Goal: Task Accomplishment & Management: Manage account settings

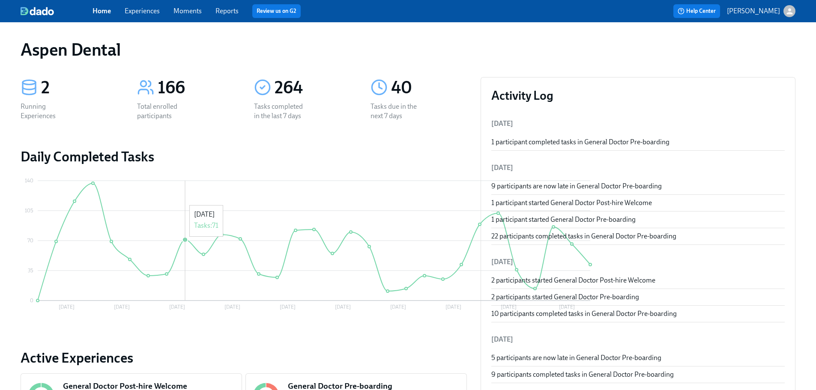
scroll to position [32, 0]
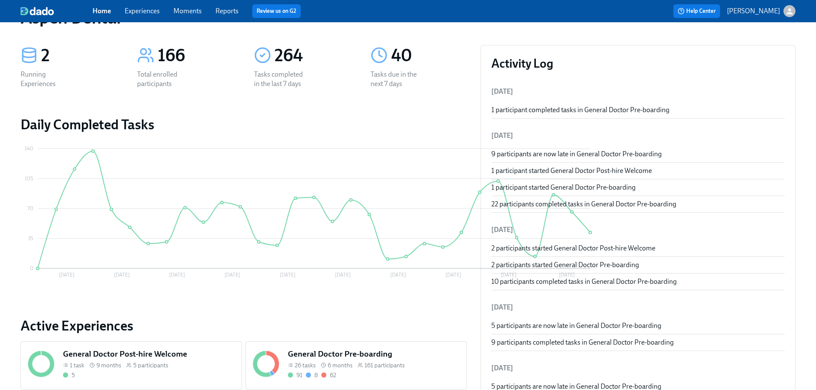
click at [316, 369] on div "26 tasks 6 months 161 participants" at bounding box center [374, 366] width 172 height 8
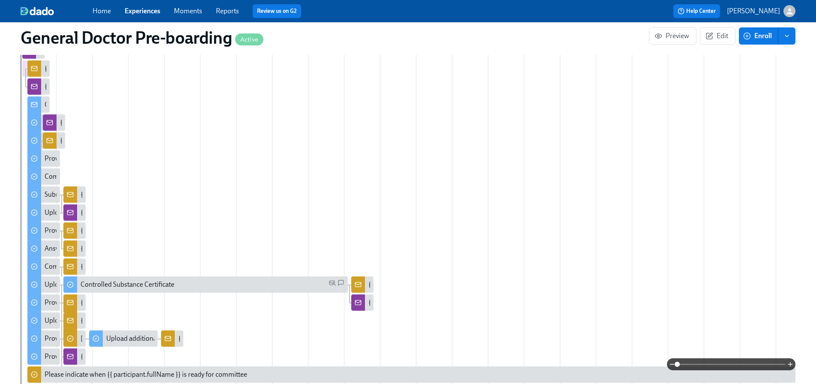
scroll to position [429, 0]
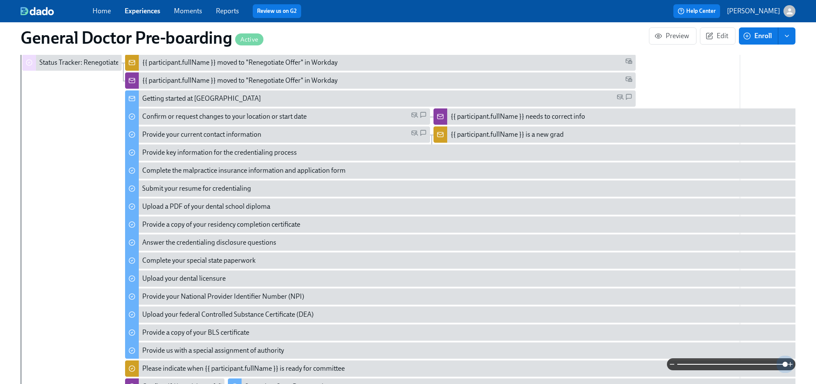
drag, startPoint x: 676, startPoint y: 365, endPoint x: 798, endPoint y: 378, distance: 122.9
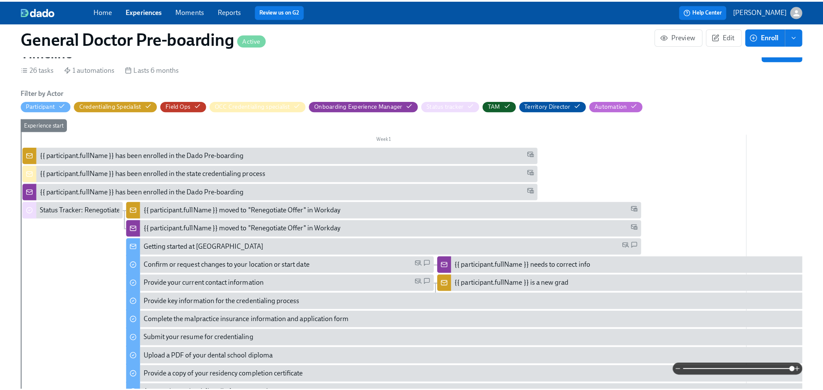
scroll to position [268, 0]
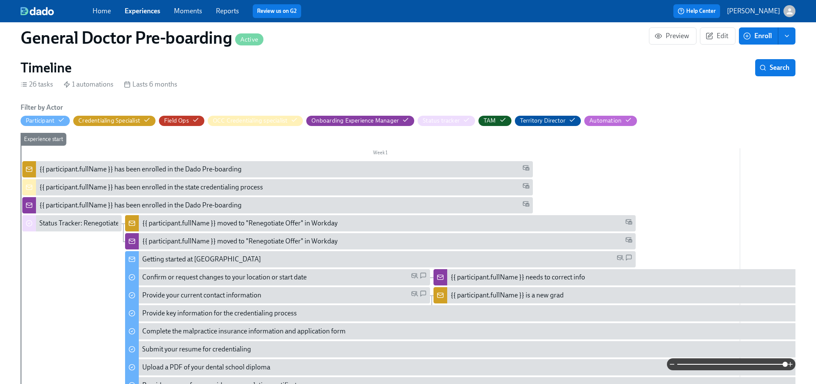
click at [220, 264] on div "Getting started at [GEOGRAPHIC_DATA]" at bounding box center [201, 259] width 119 height 9
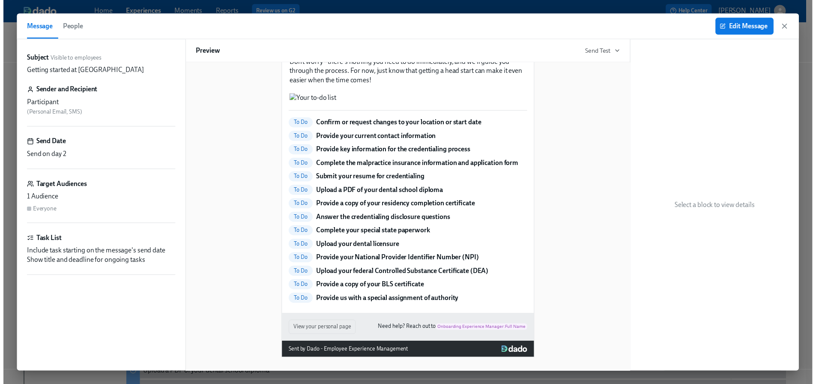
scroll to position [863, 0]
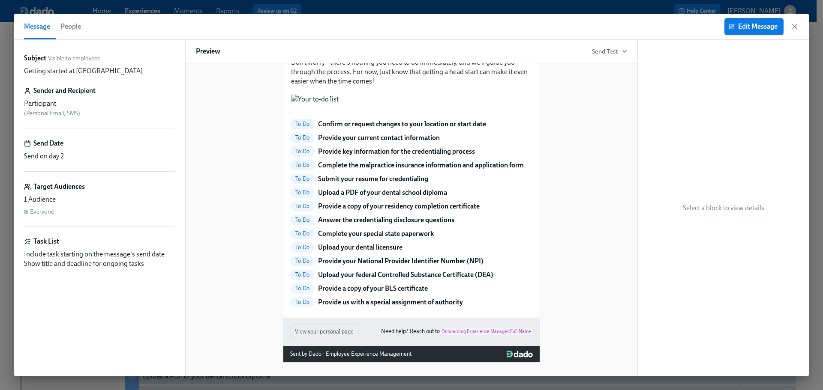
drag, startPoint x: 795, startPoint y: 26, endPoint x: 659, endPoint y: 97, distance: 153.6
click at [795, 26] on icon "button" at bounding box center [794, 26] width 9 height 9
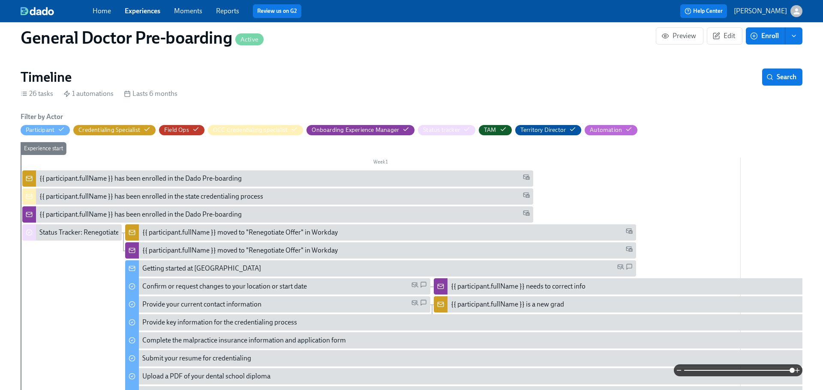
scroll to position [0, 21965]
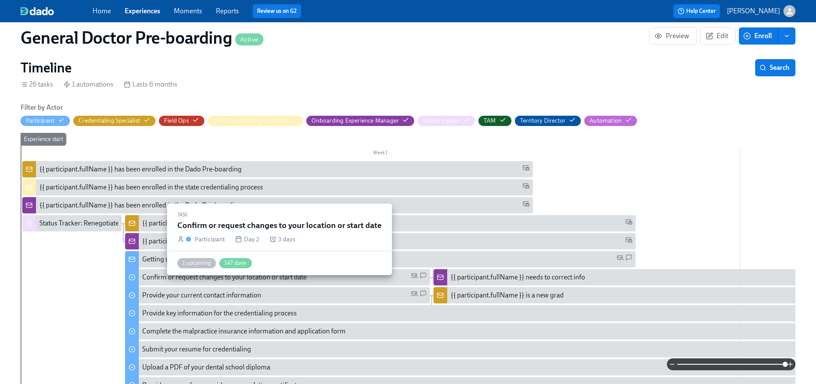
click at [201, 282] on div "Confirm or request changes to your location or start date" at bounding box center [224, 277] width 165 height 9
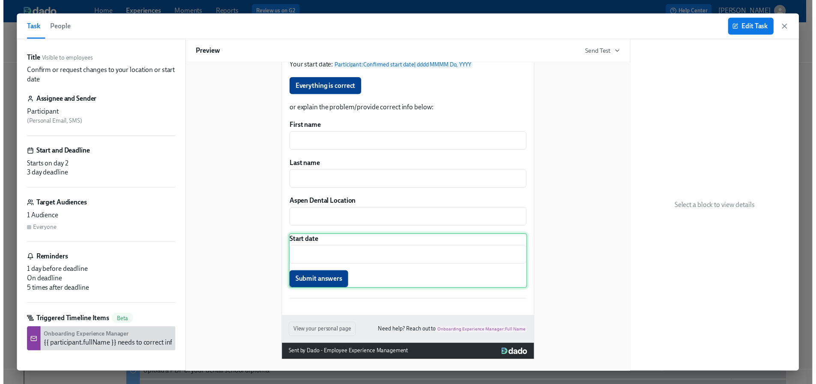
scroll to position [139, 0]
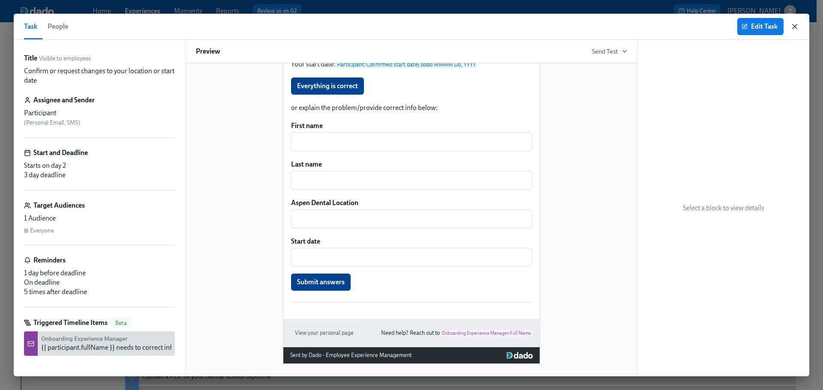
click at [792, 27] on icon "button" at bounding box center [794, 26] width 9 height 9
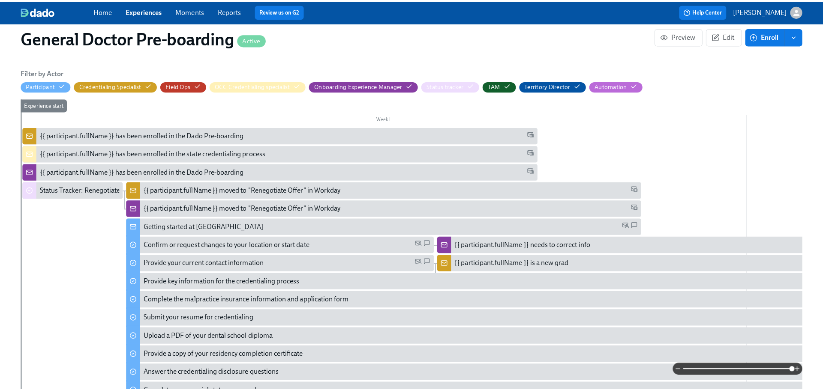
scroll to position [332, 0]
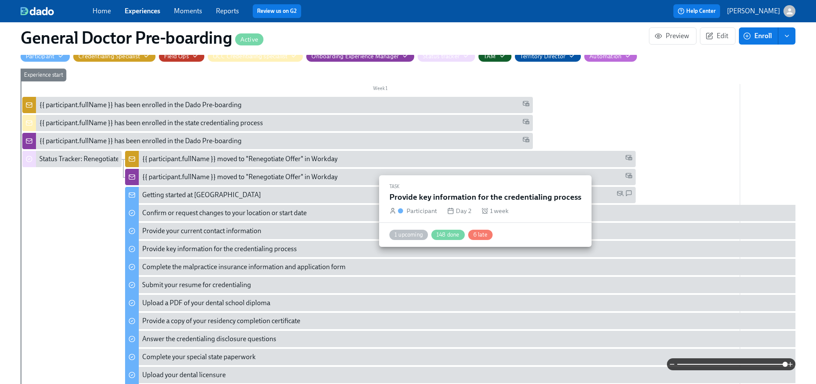
click at [211, 254] on div "Provide key information for the credentialing process" at bounding box center [219, 248] width 155 height 9
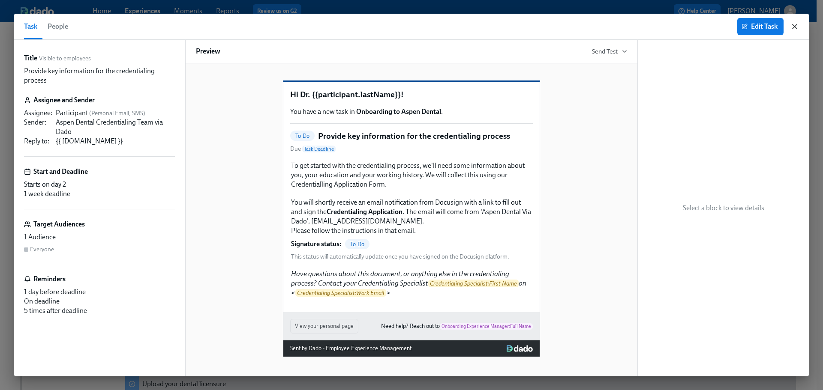
click at [795, 29] on icon "button" at bounding box center [794, 26] width 9 height 9
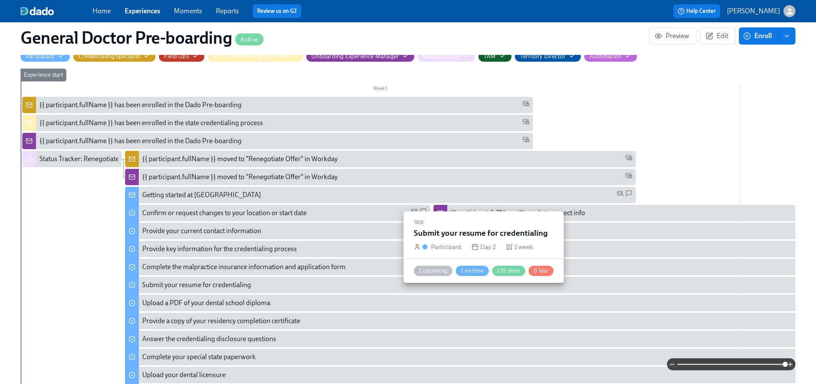
click at [241, 290] on div "Submit your resume for credentialing" at bounding box center [196, 284] width 109 height 9
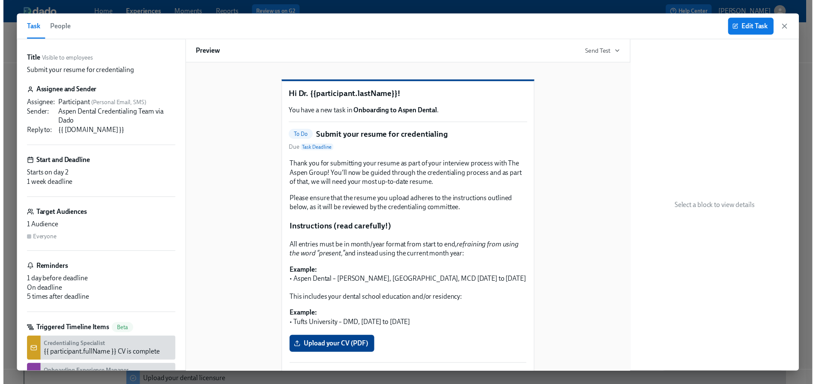
scroll to position [43, 0]
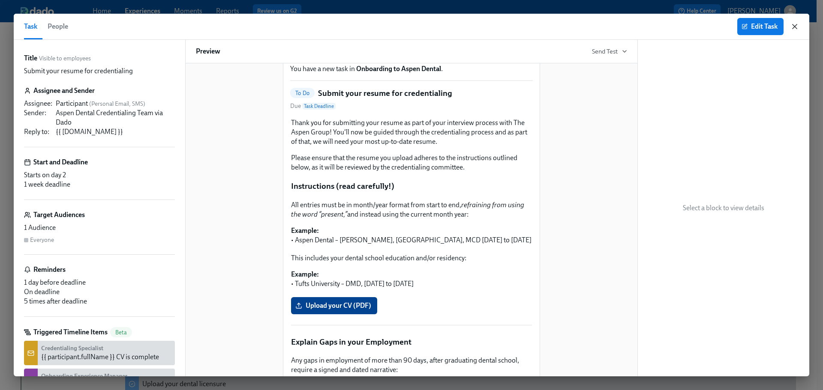
click at [794, 28] on icon "button" at bounding box center [794, 26] width 9 height 9
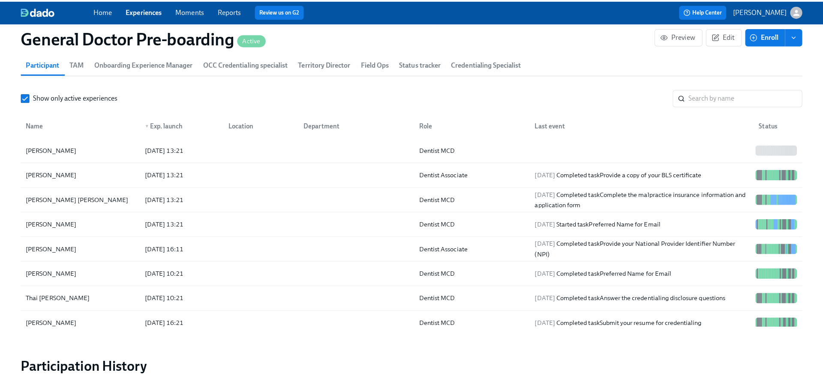
scroll to position [1286, 0]
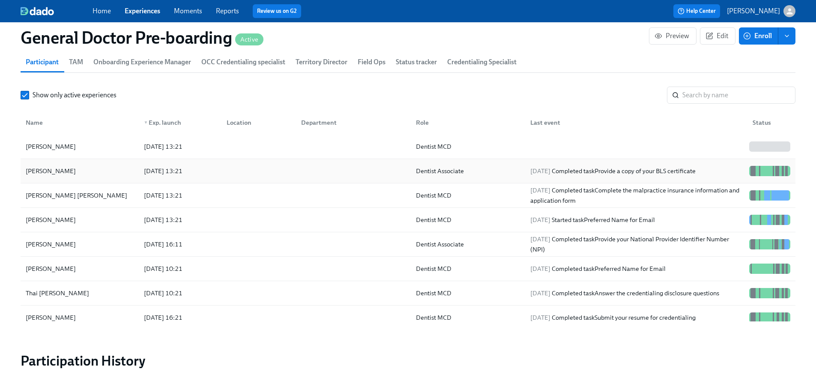
click at [51, 176] on div "[PERSON_NAME]" at bounding box center [50, 171] width 57 height 10
click at [58, 274] on div "[PERSON_NAME]" at bounding box center [50, 269] width 57 height 10
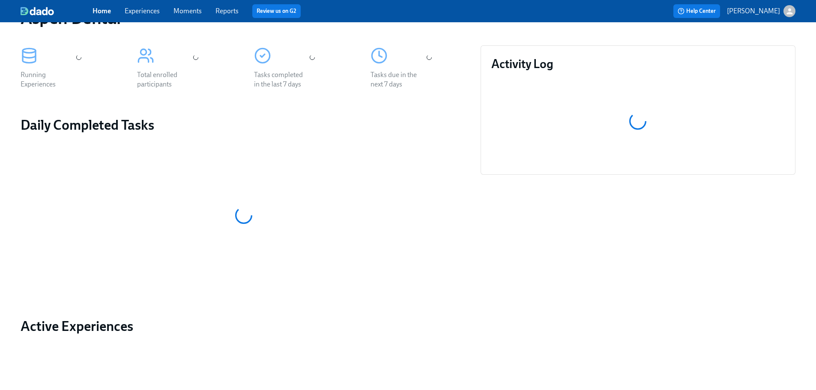
scroll to position [107, 0]
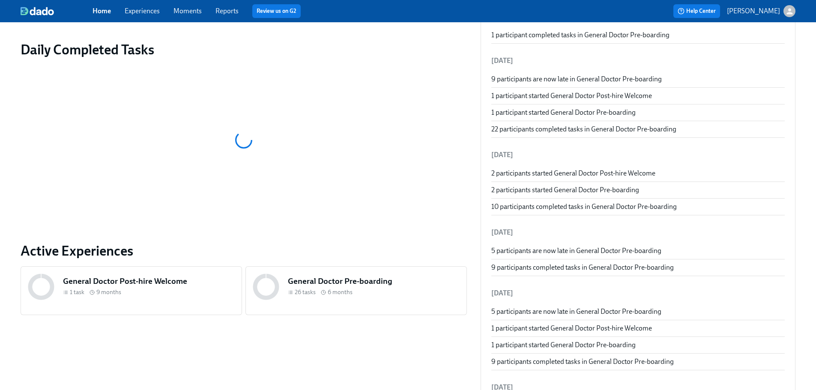
click at [311, 288] on div "General Doctor Pre-boarding 26 tasks 6 months" at bounding box center [373, 287] width 175 height 26
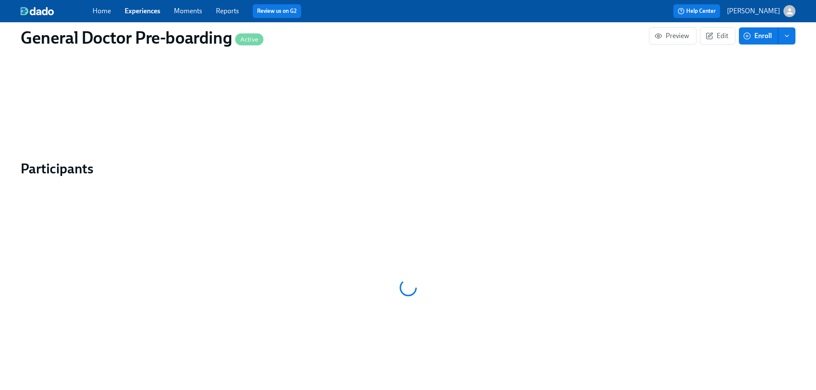
scroll to position [1125, 0]
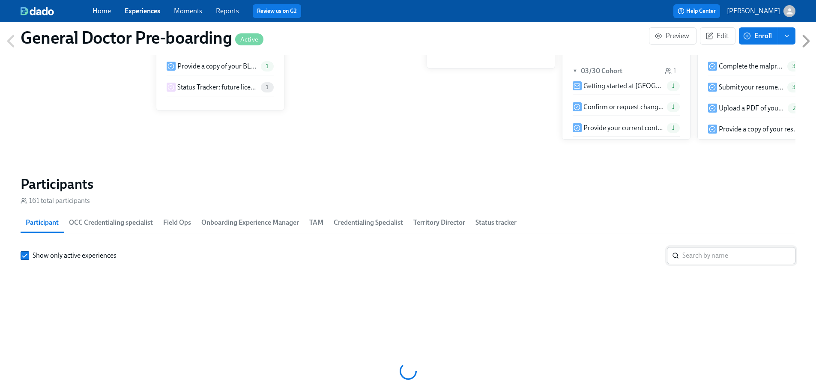
click at [714, 247] on input "search" at bounding box center [739, 255] width 113 height 17
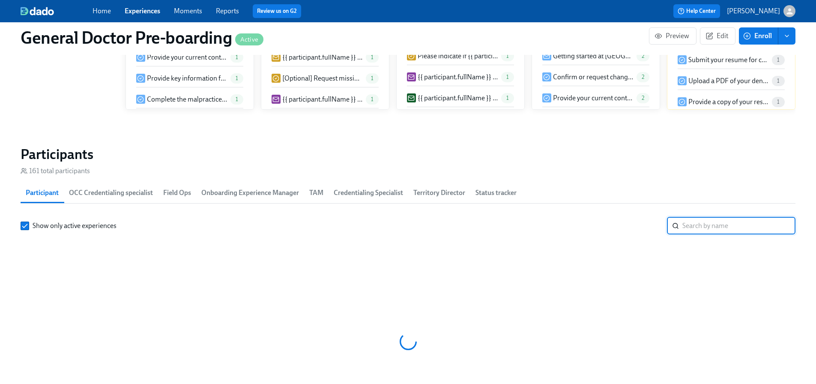
scroll to position [1219, 0]
